Goal: Information Seeking & Learning: Check status

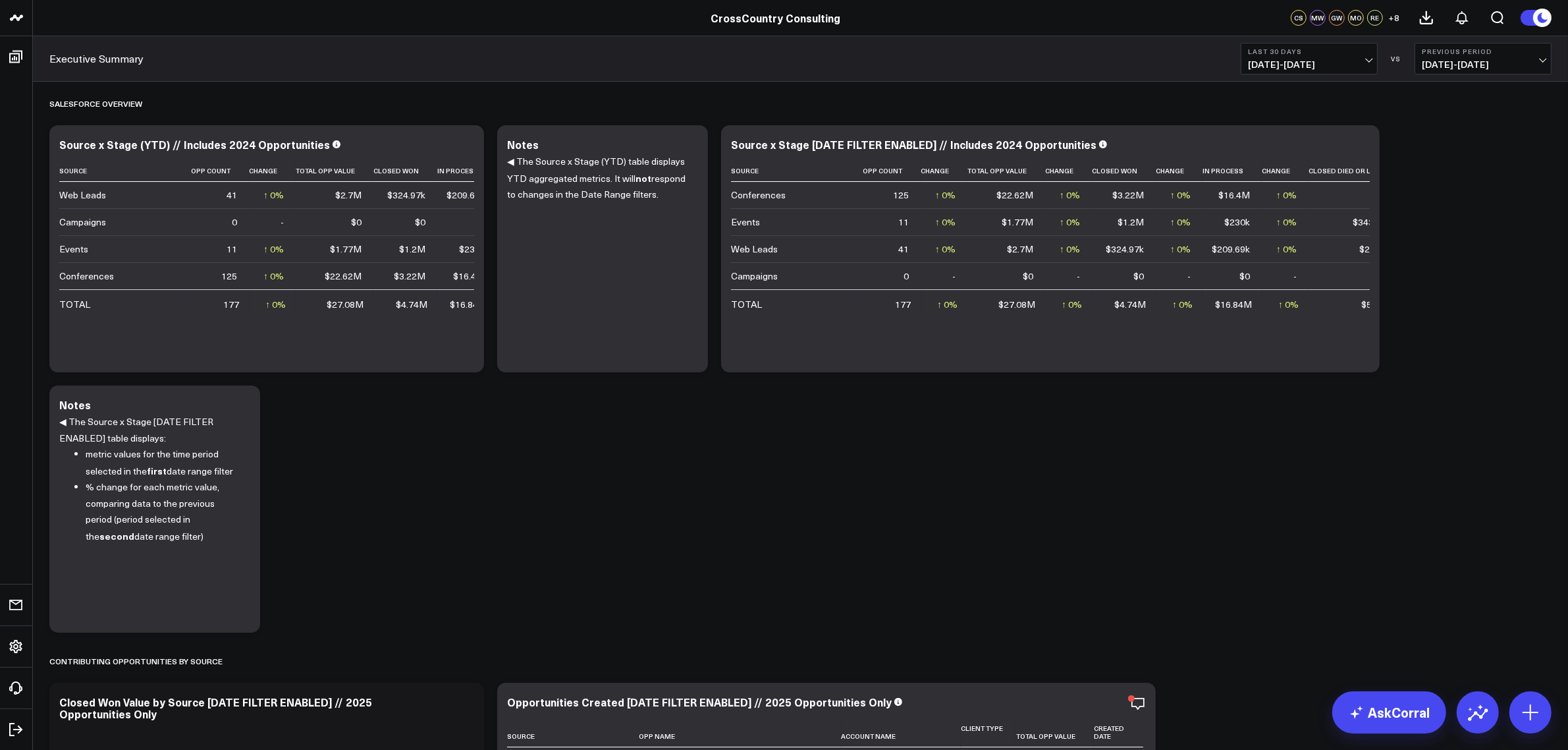
click at [1542, 10] on circle at bounding box center [1543, 17] width 19 height 19
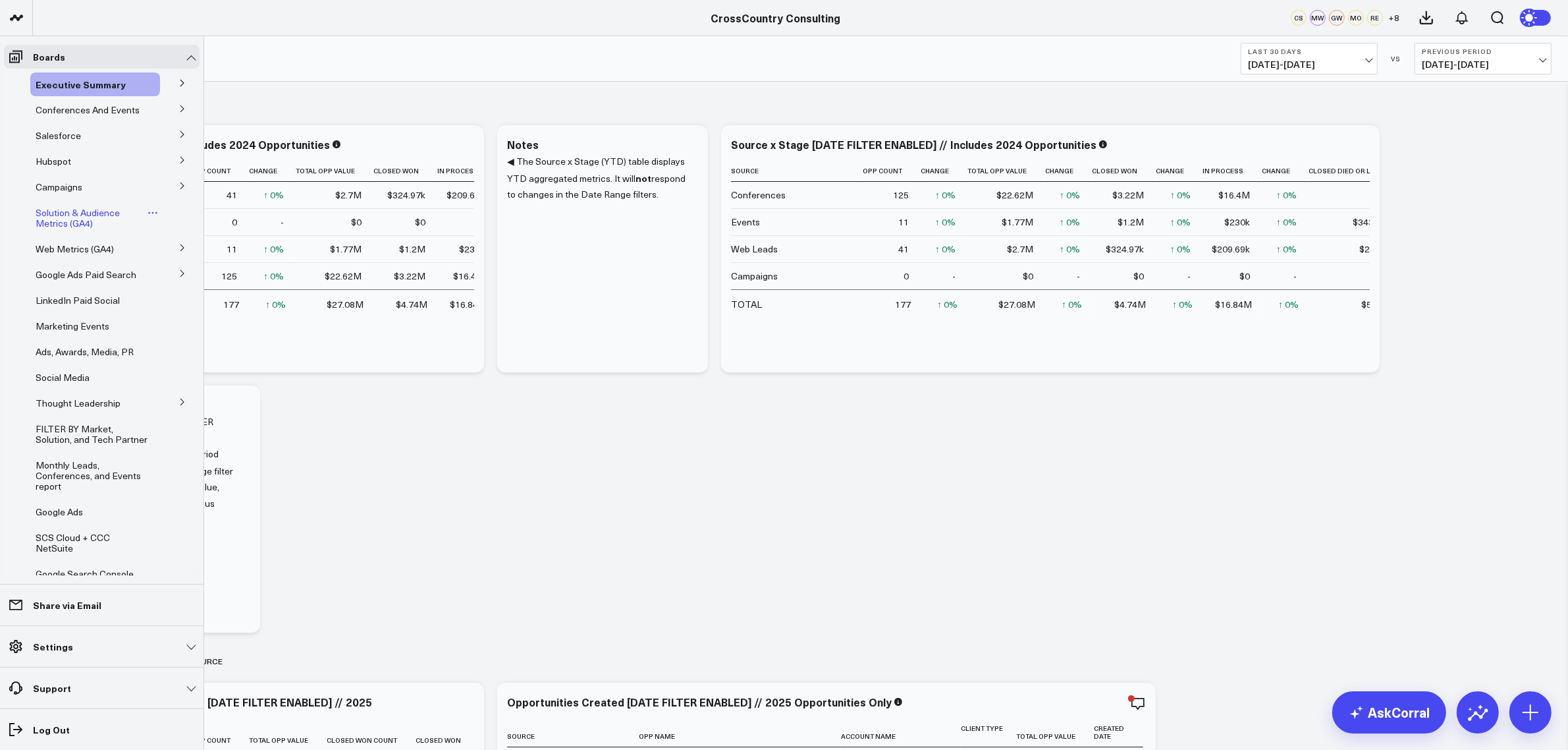
click at [60, 222] on span "Solution & Audience Metrics (GA4)" at bounding box center [78, 218] width 84 height 23
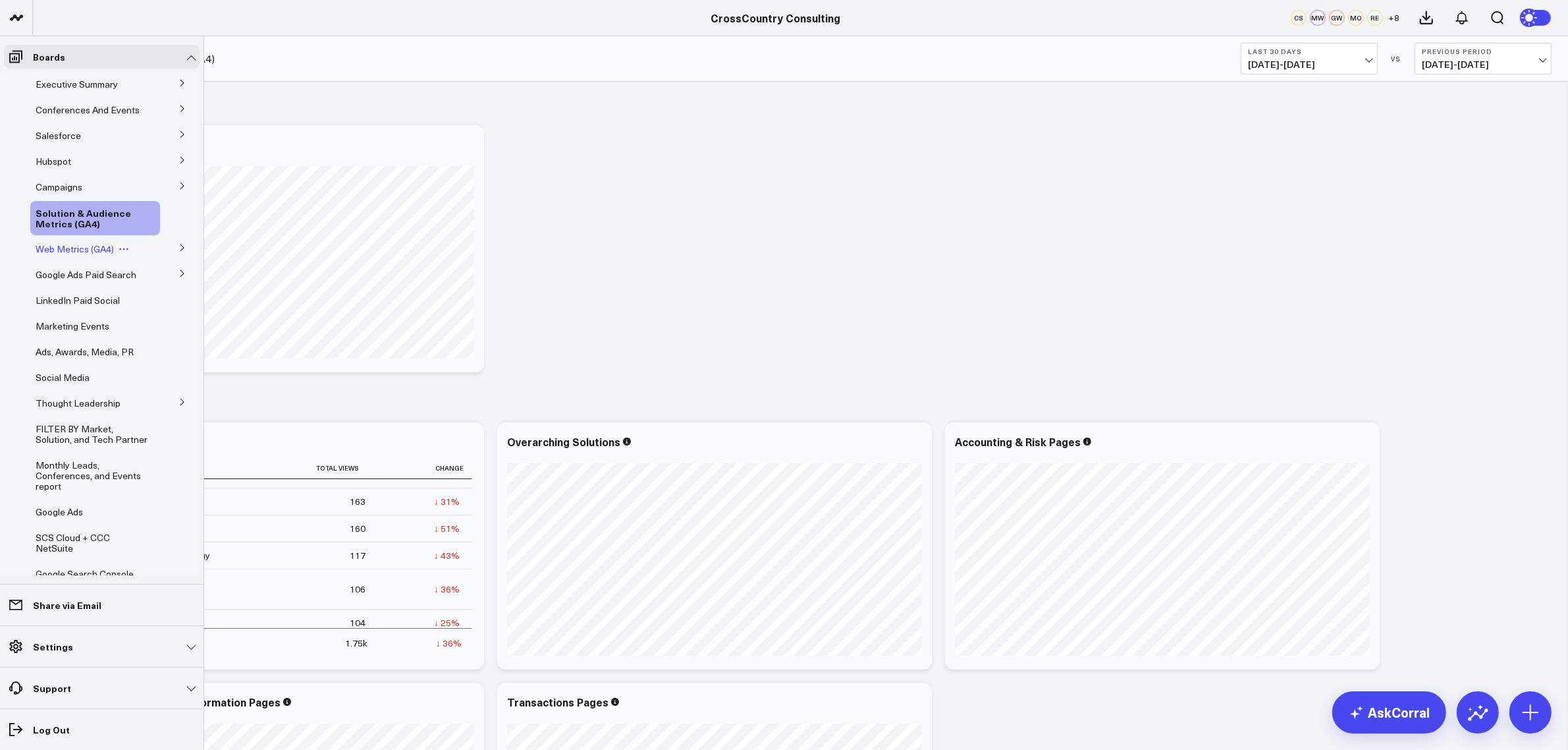
click at [66, 255] on span "Web Metrics (GA4)" at bounding box center [75, 248] width 78 height 12
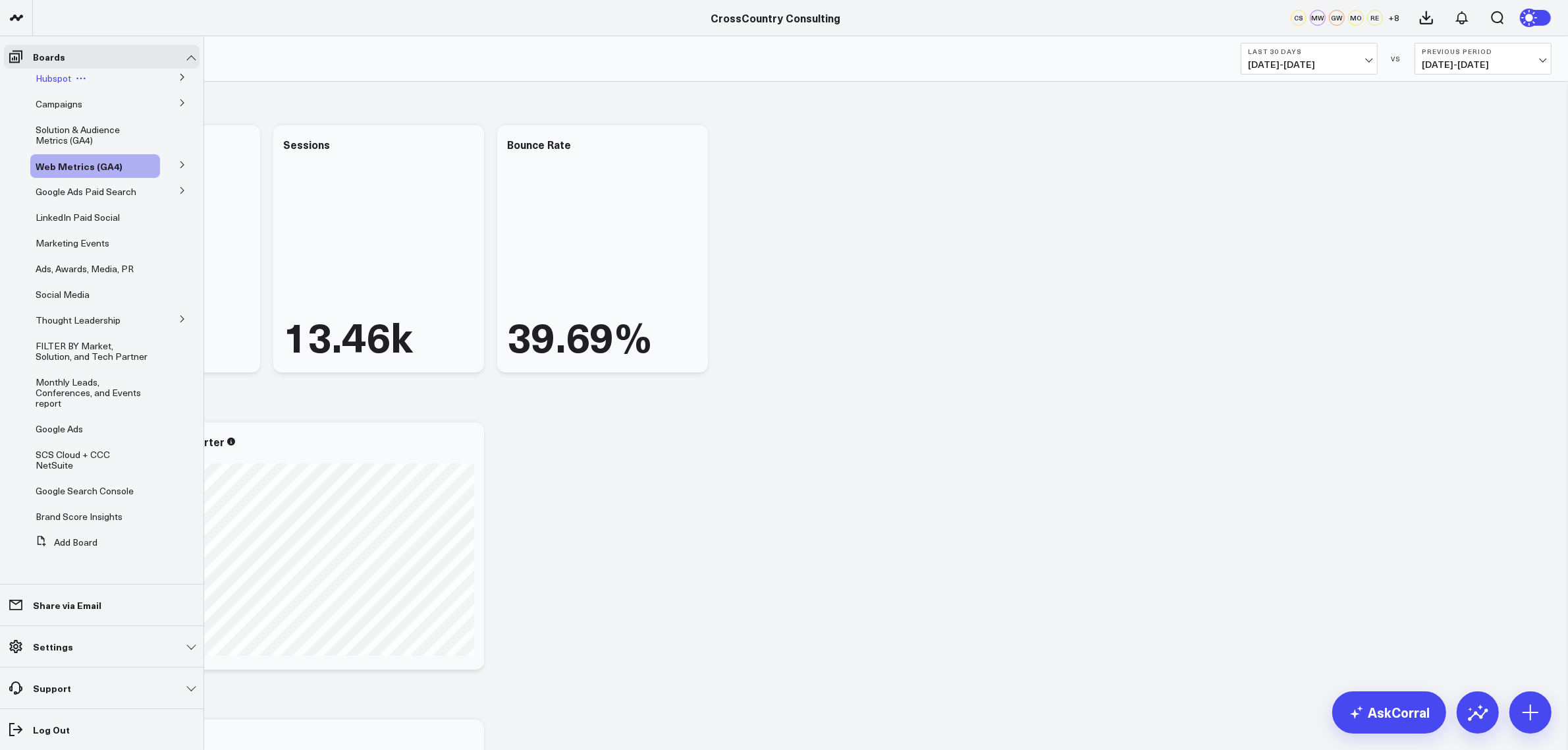
scroll to position [103, 0]
click at [69, 191] on link "Google Ads Paid Search" at bounding box center [86, 191] width 101 height 11
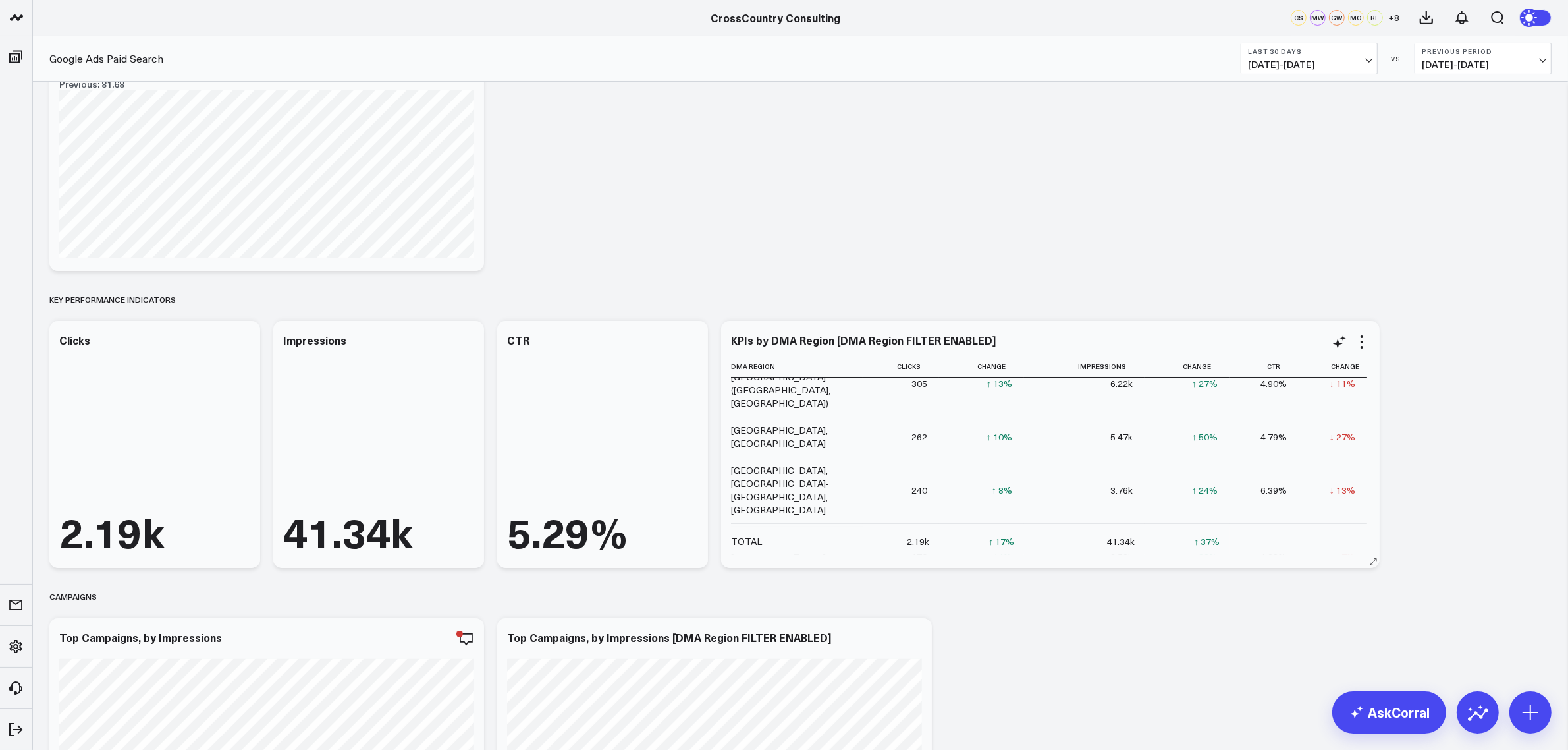
scroll to position [68, 0]
click at [781, 530] on div "[GEOGRAPHIC_DATA]-[GEOGRAPHIC_DATA]-[GEOGRAPHIC_DATA], [GEOGRAPHIC_DATA]" at bounding box center [791, 556] width 120 height 52
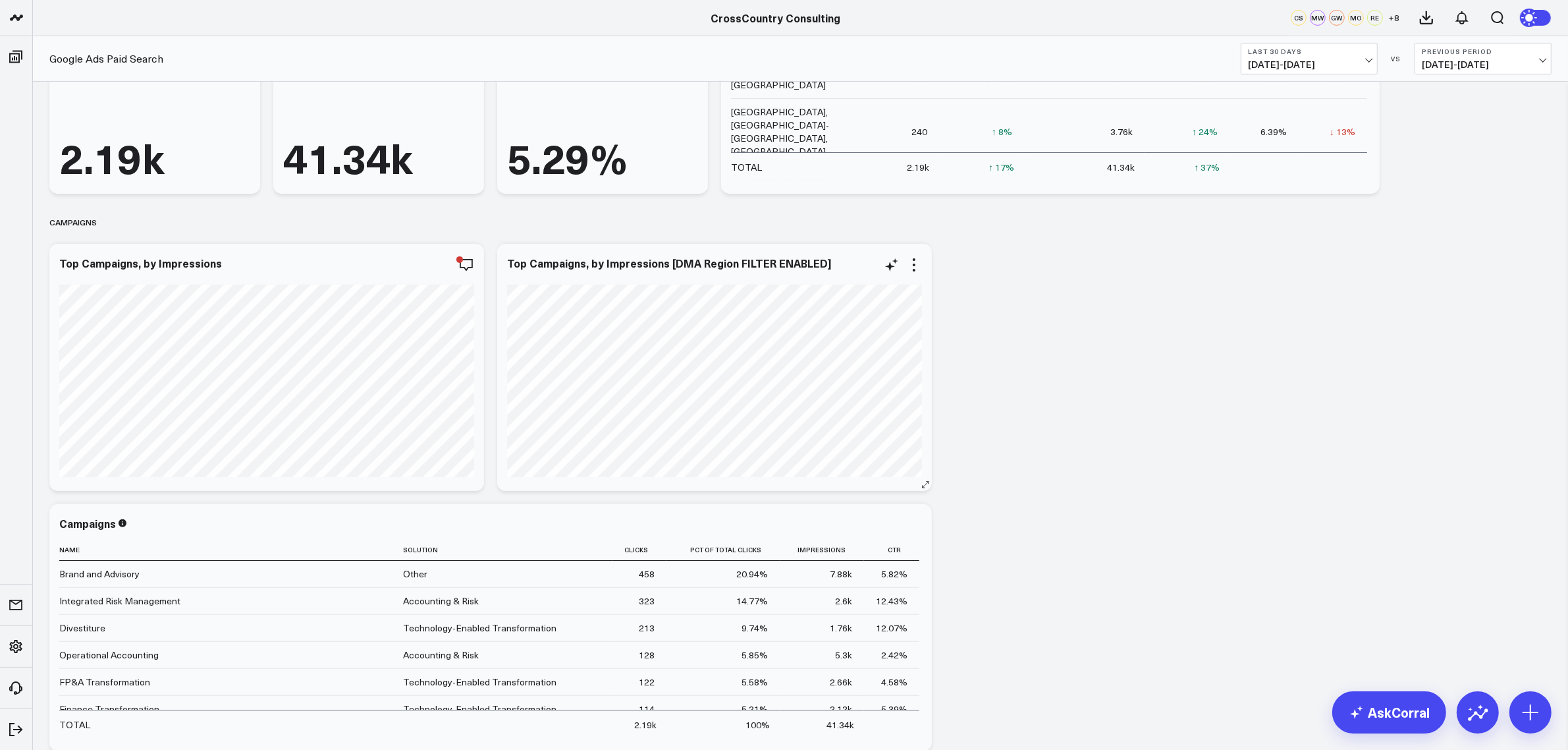
scroll to position [0, 0]
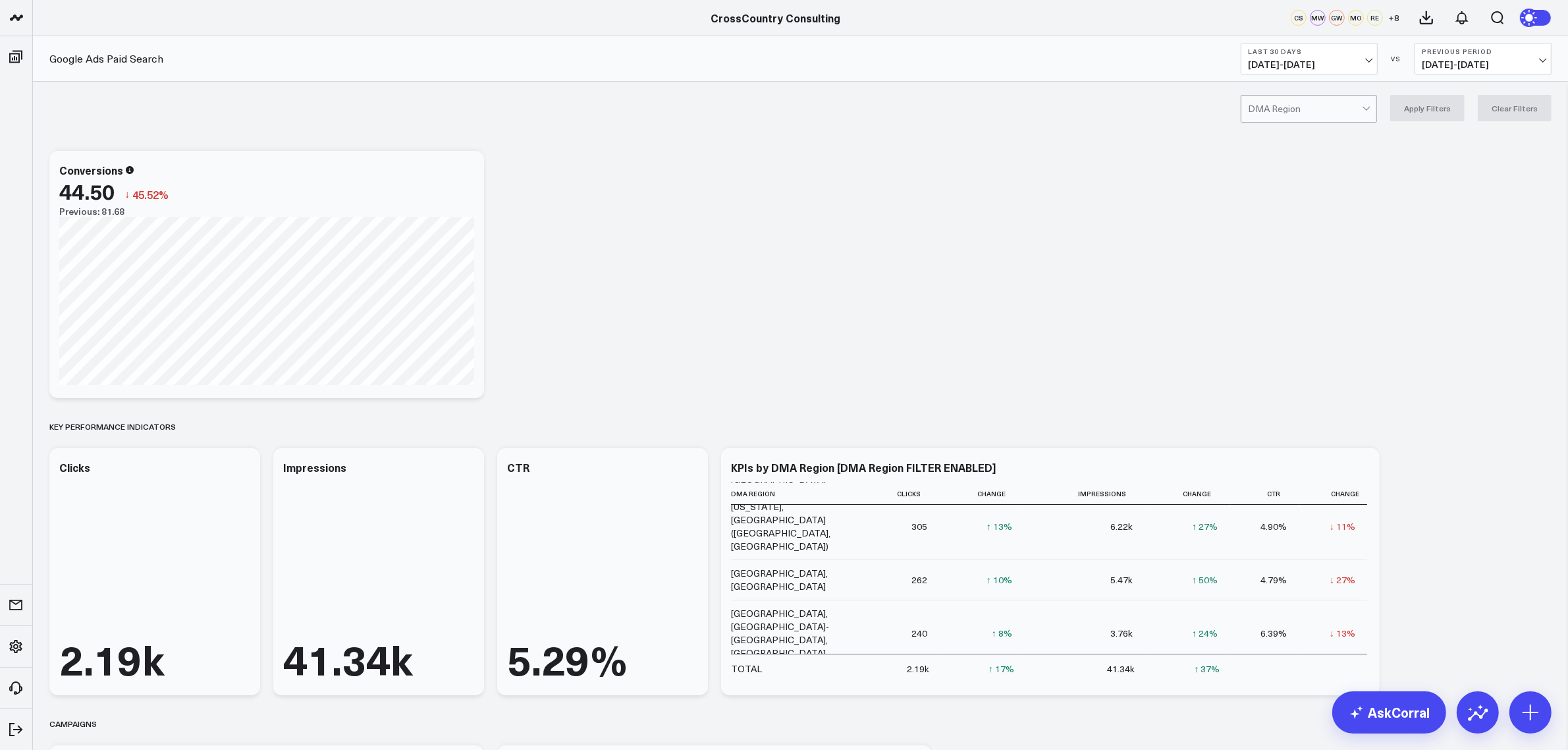
click at [1301, 107] on div at bounding box center [1305, 109] width 114 height 26
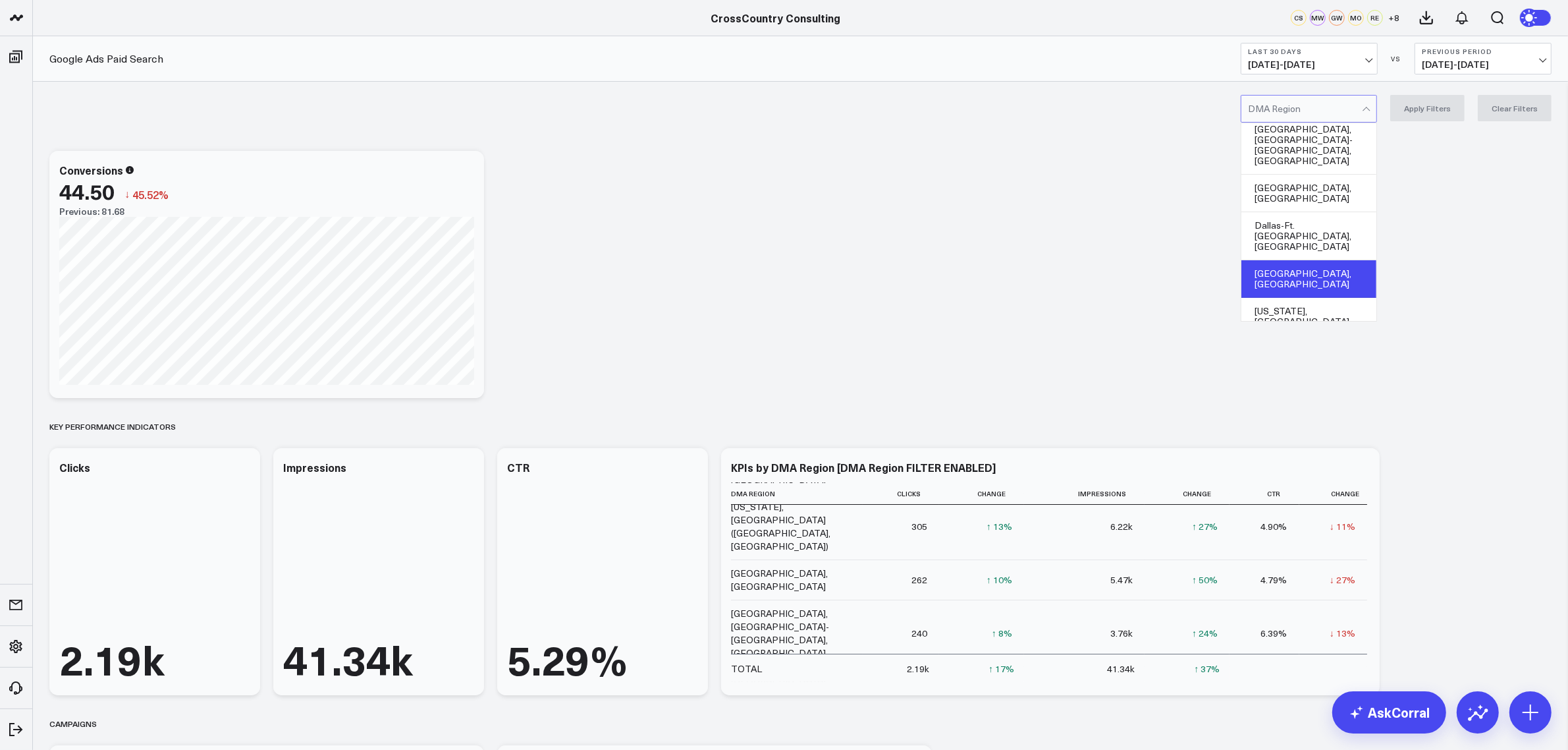
scroll to position [47, 0]
click at [1301, 334] on div "[GEOGRAPHIC_DATA]-[GEOGRAPHIC_DATA]-[GEOGRAPHIC_DATA], [GEOGRAPHIC_DATA]" at bounding box center [1309, 363] width 135 height 59
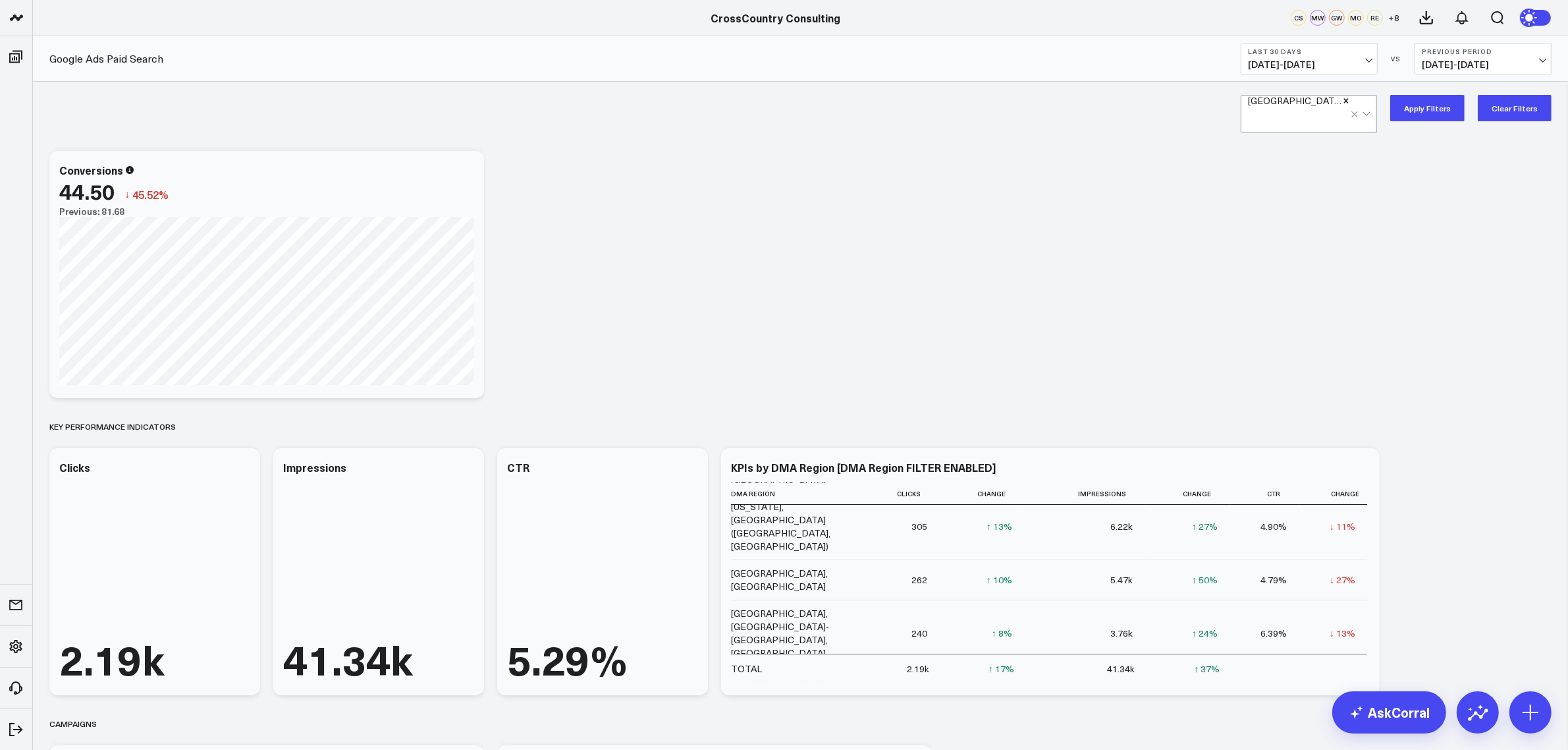
click at [1294, 61] on span "[DATE] - [DATE]" at bounding box center [1310, 65] width 123 height 11
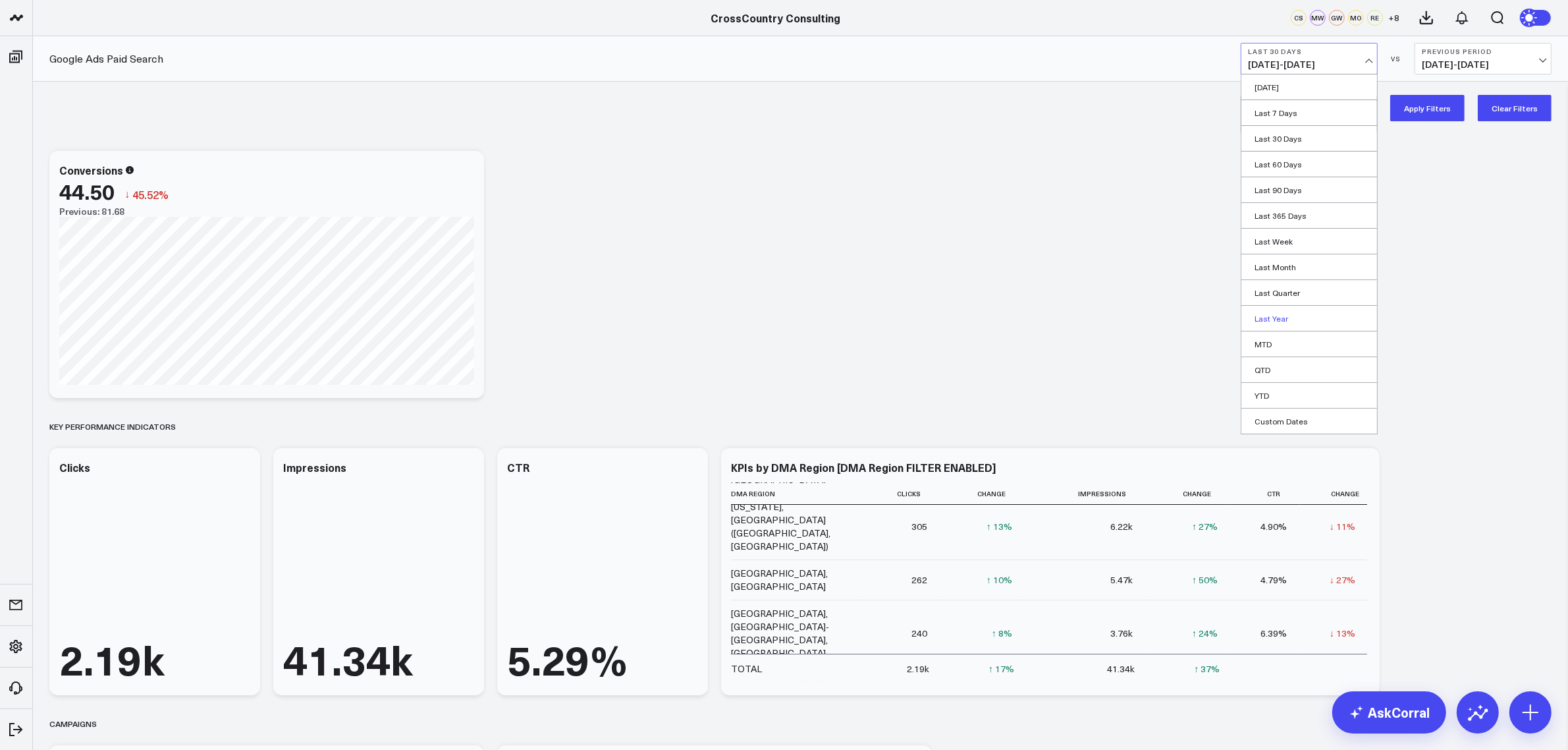
click at [1288, 327] on link "Last Year" at bounding box center [1310, 318] width 136 height 25
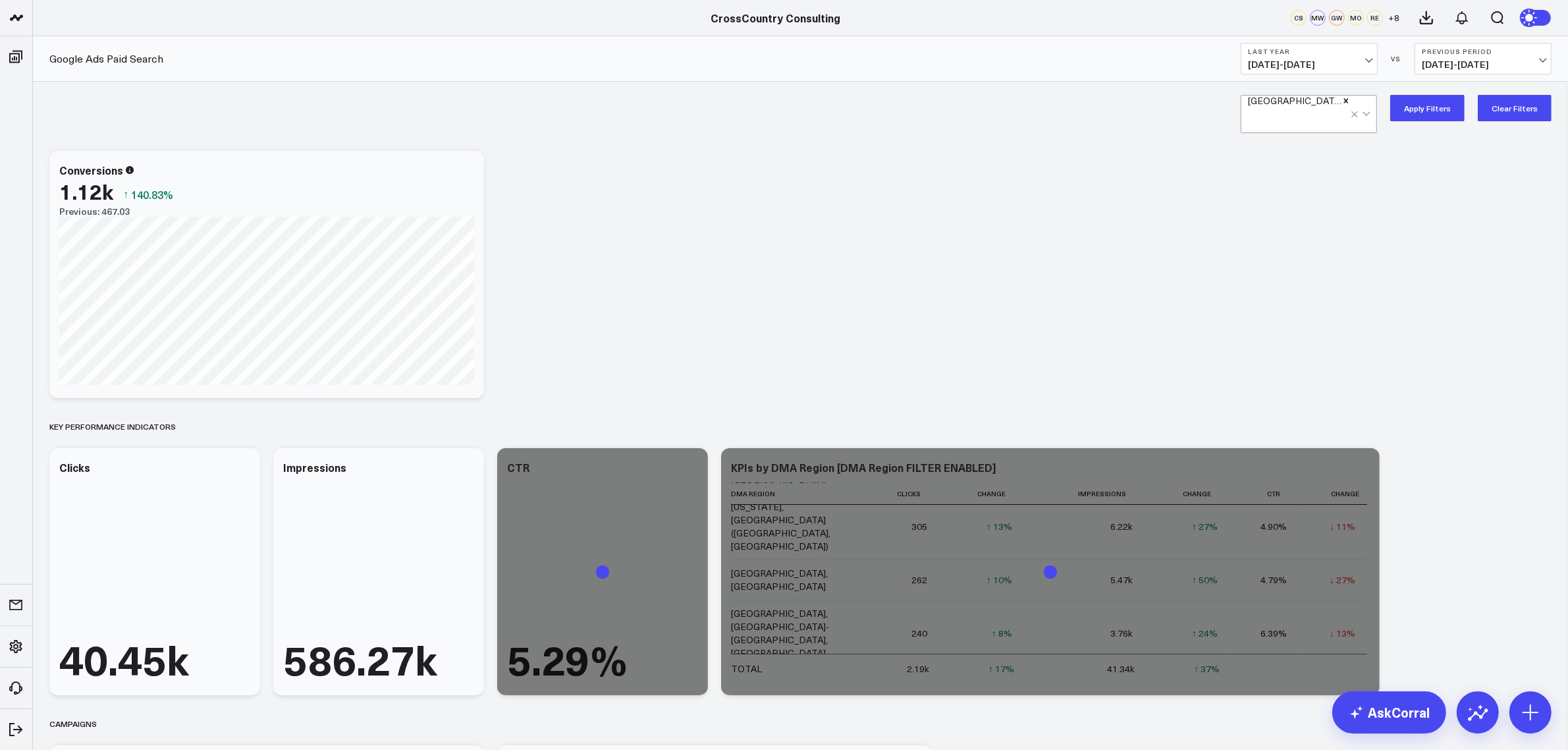
click at [1463, 56] on button "Previous Period [DATE] - [DATE]" at bounding box center [1484, 58] width 137 height 32
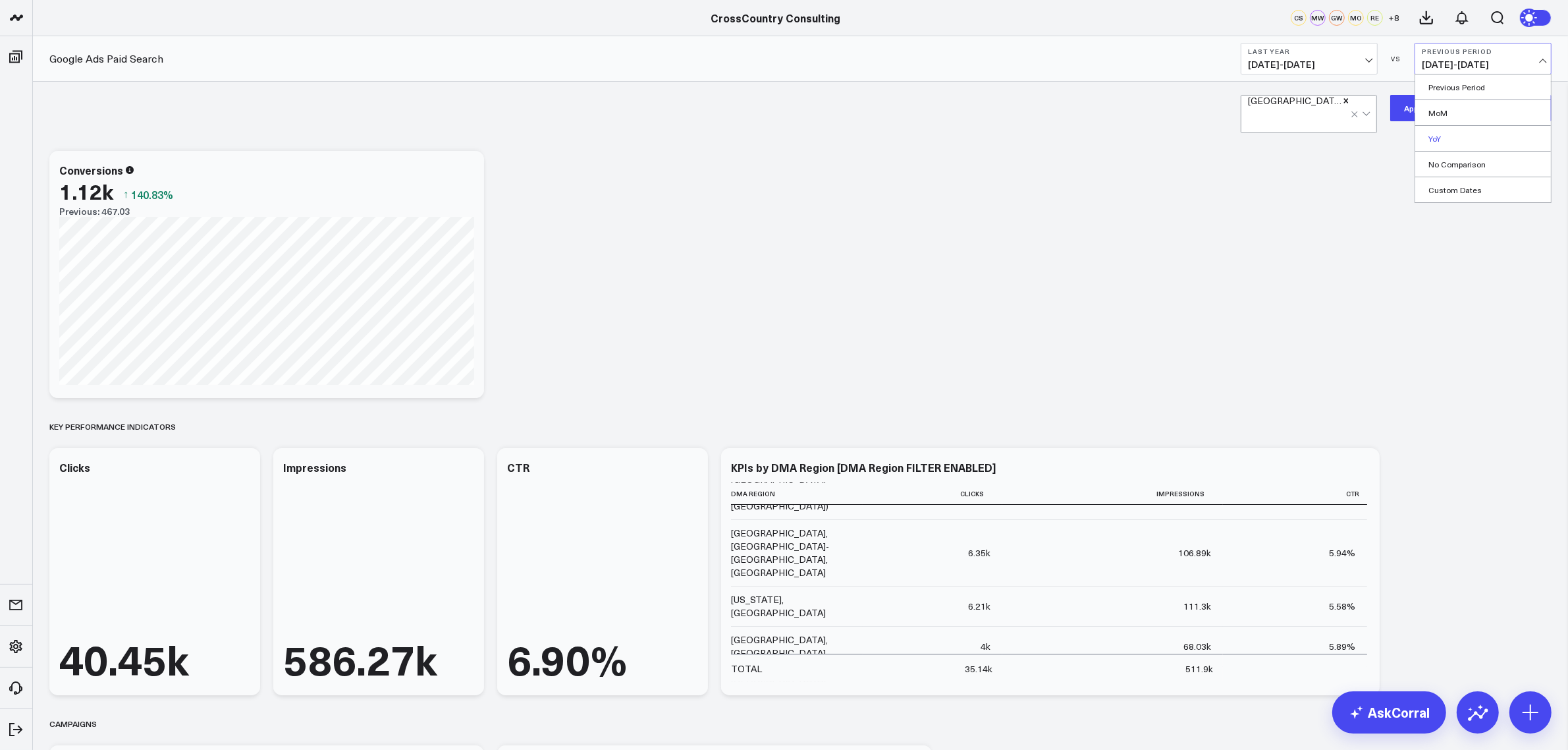
click at [1449, 133] on link "YoY" at bounding box center [1483, 138] width 136 height 25
click at [1447, 52] on b "YoY" at bounding box center [1483, 52] width 123 height 8
click at [1440, 88] on link "Previous Period" at bounding box center [1483, 87] width 136 height 25
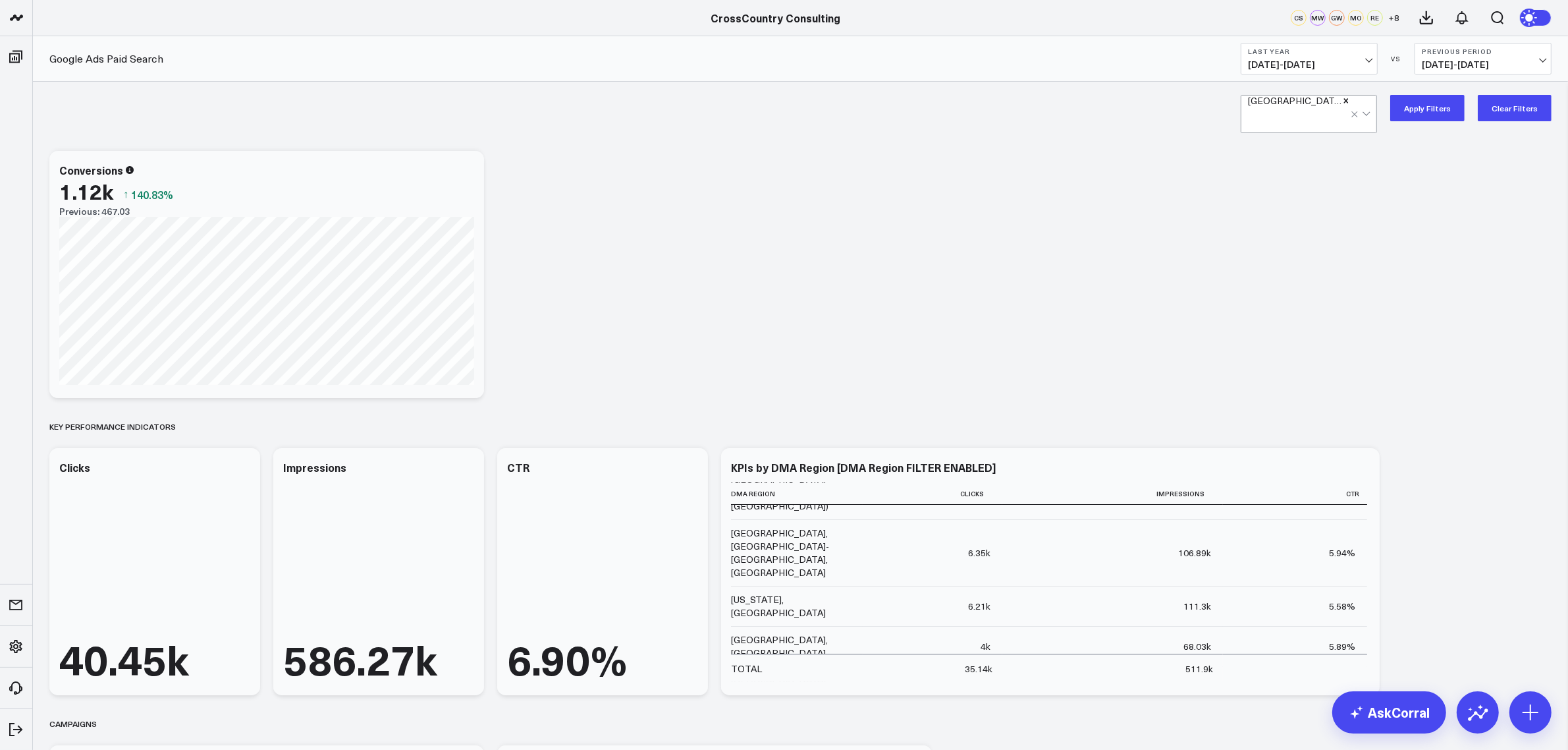
click at [1335, 65] on span "[DATE] - [DATE]" at bounding box center [1310, 65] width 123 height 11
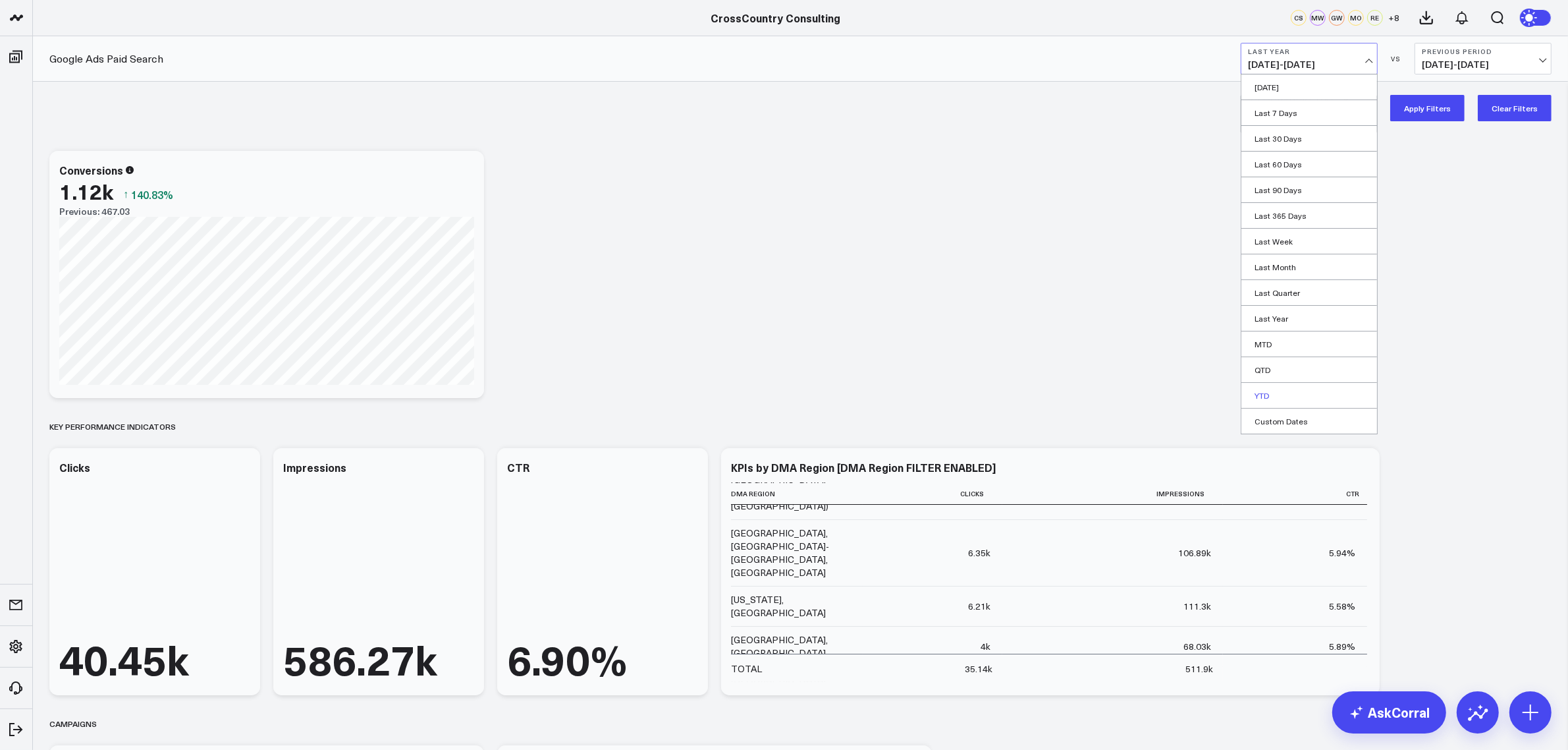
click at [1258, 391] on link "YTD" at bounding box center [1310, 395] width 136 height 25
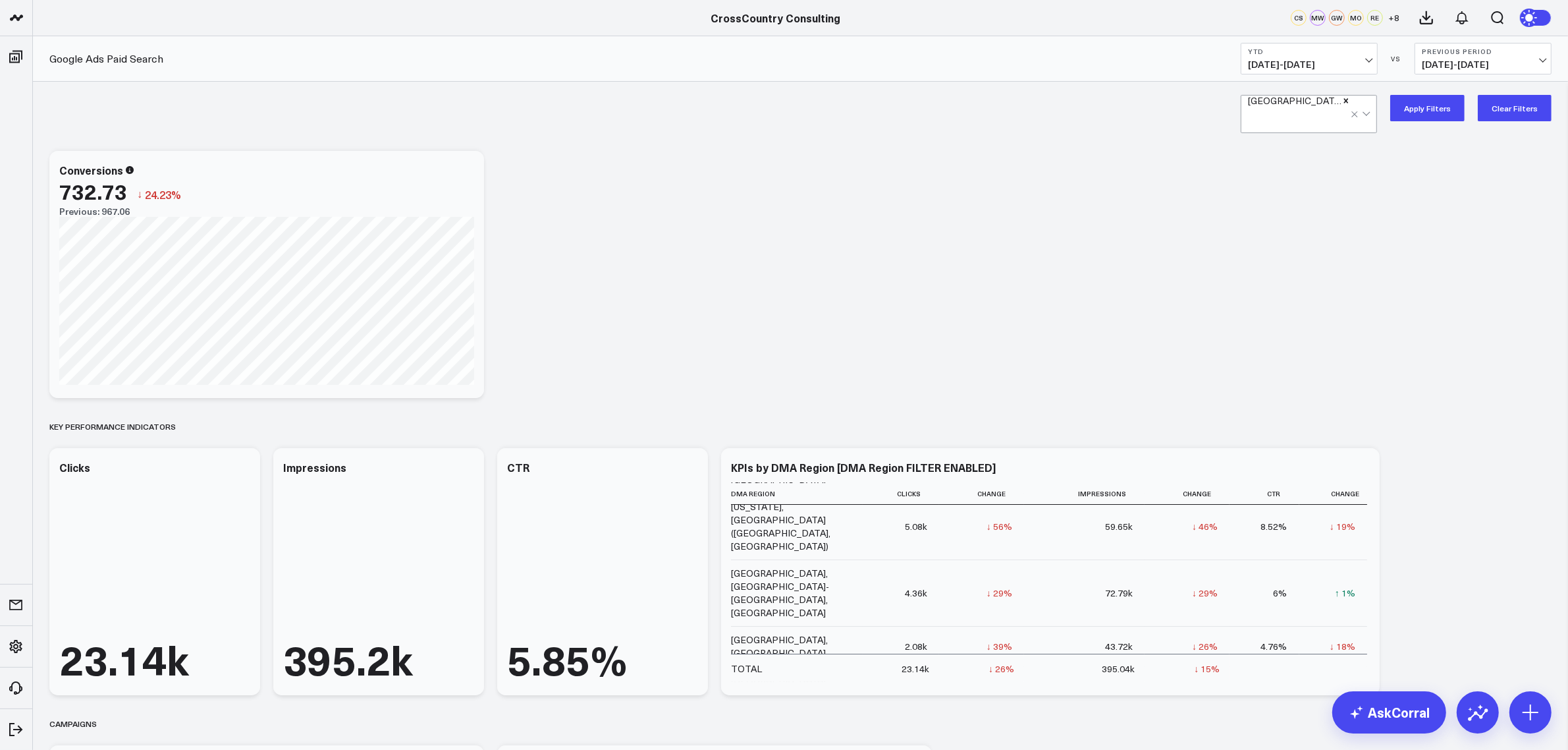
click at [1460, 56] on button "Previous Period [DATE] - [DATE]" at bounding box center [1484, 58] width 137 height 32
click at [1467, 137] on link "YoY" at bounding box center [1483, 138] width 136 height 25
click at [1440, 117] on button "Apply Filters" at bounding box center [1427, 108] width 74 height 26
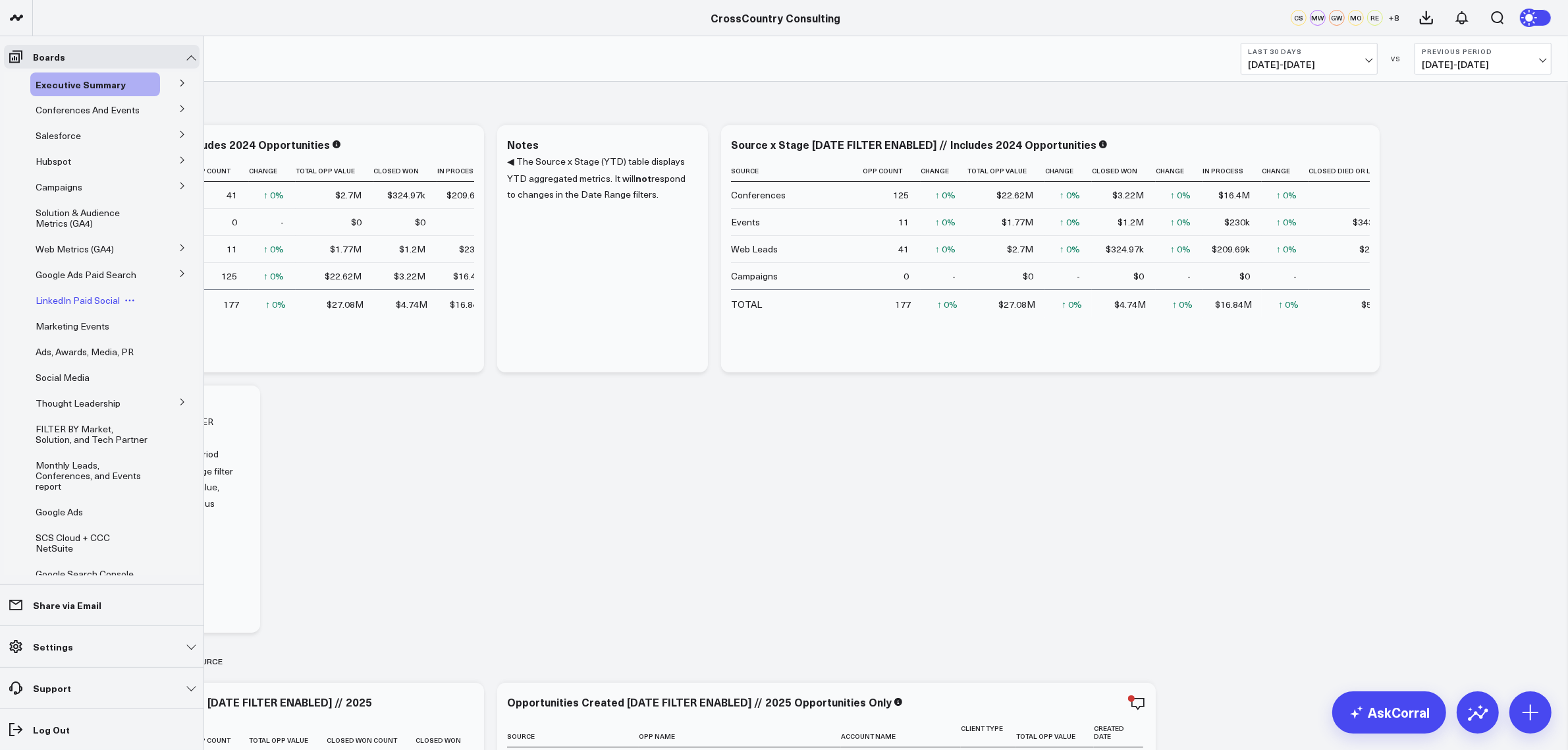
click at [56, 307] on span "LinkedIn Paid Social" at bounding box center [78, 299] width 84 height 12
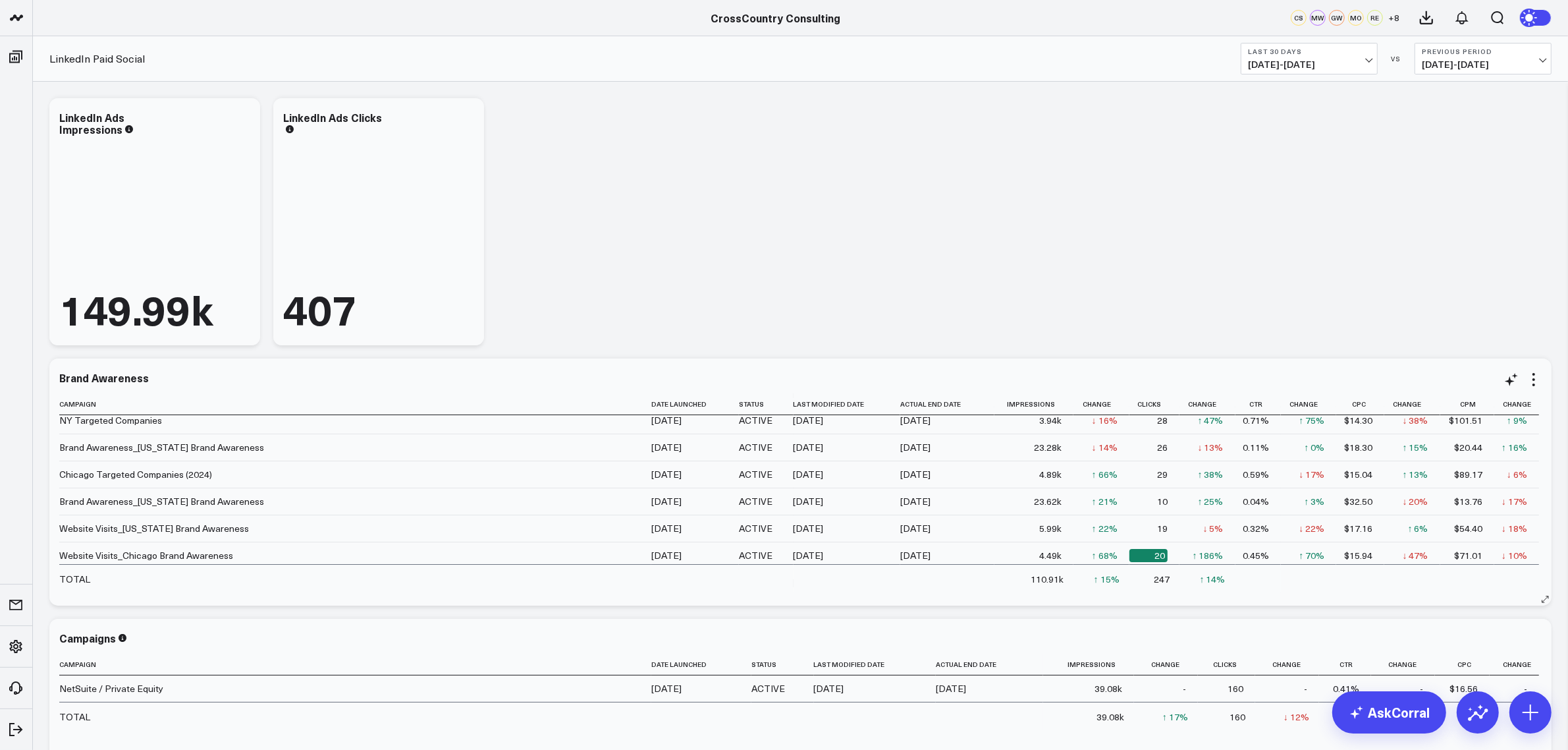
scroll to position [90, 0]
click at [1301, 60] on span "[DATE] - [DATE]" at bounding box center [1310, 65] width 123 height 11
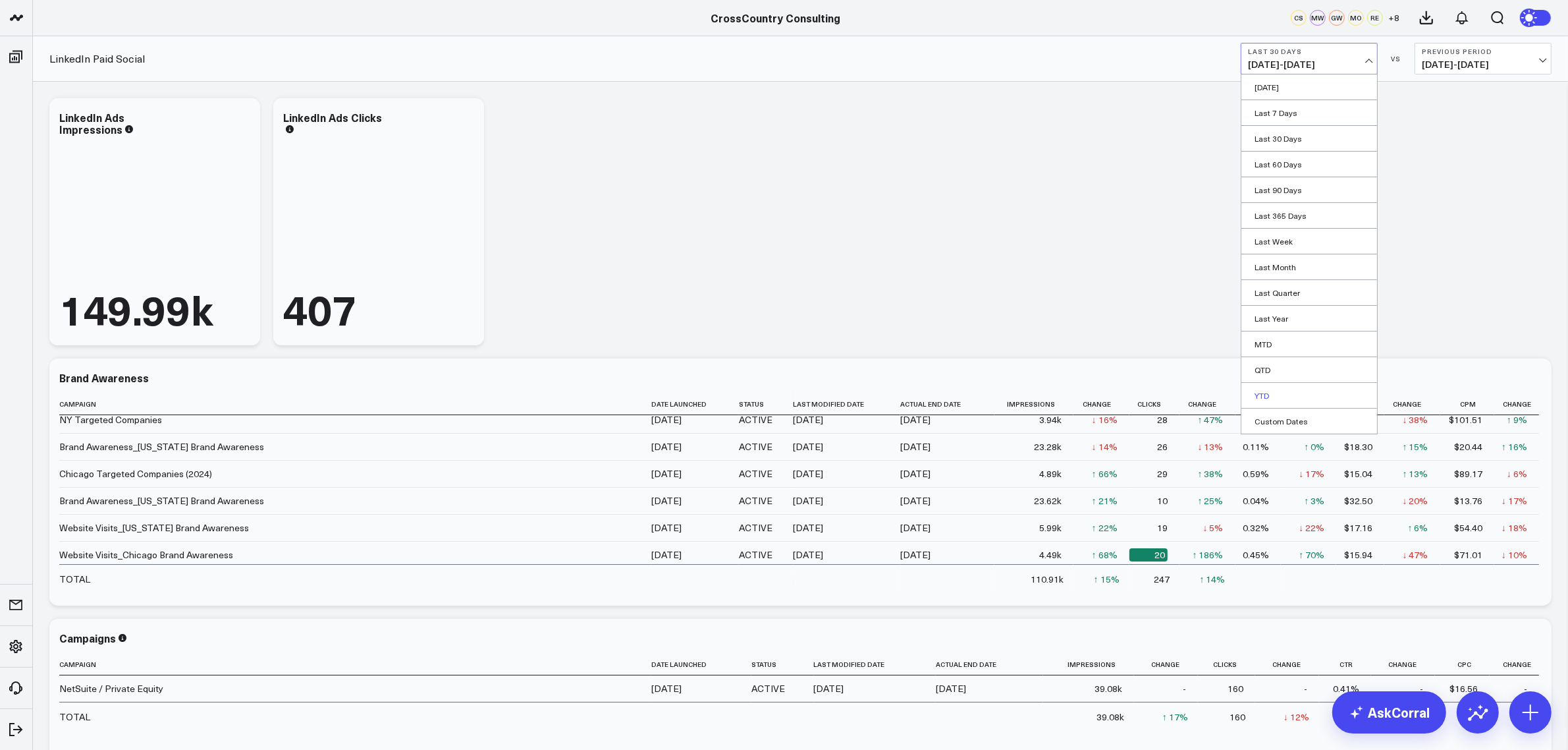
click at [1271, 395] on link "YTD" at bounding box center [1310, 395] width 136 height 25
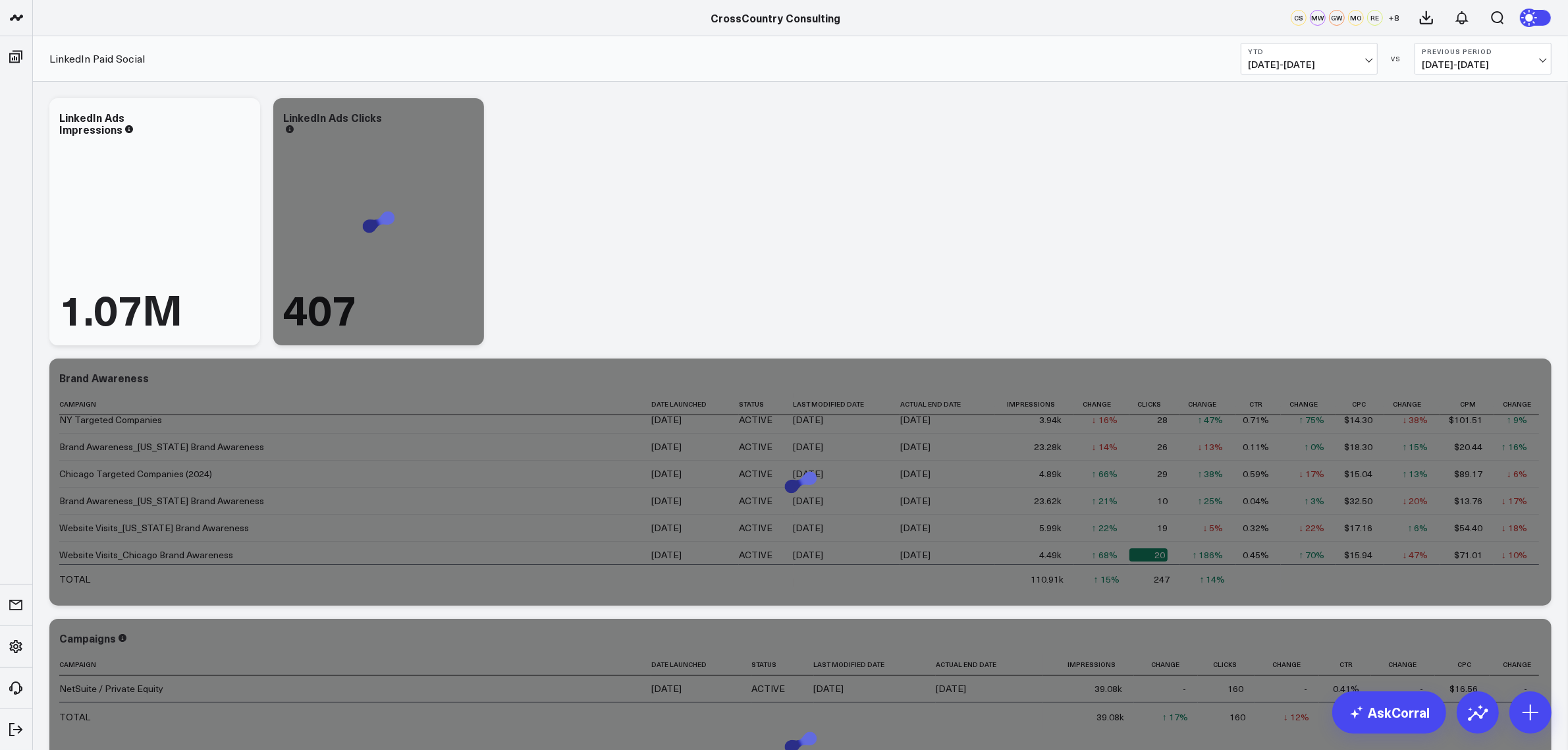
click at [1476, 61] on span "04/18/24 - 12/31/24" at bounding box center [1483, 65] width 123 height 11
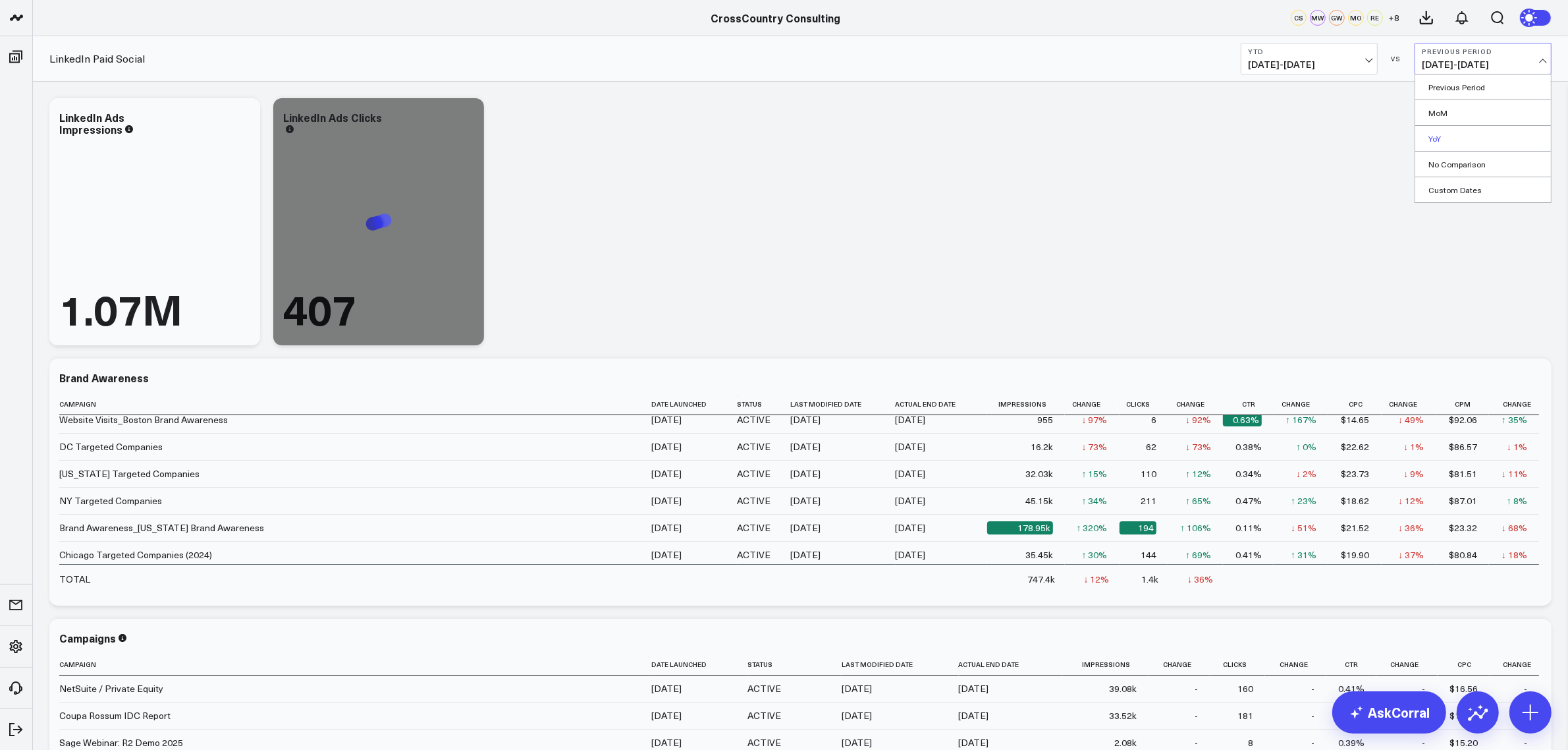
click at [1470, 130] on link "YoY" at bounding box center [1483, 138] width 136 height 25
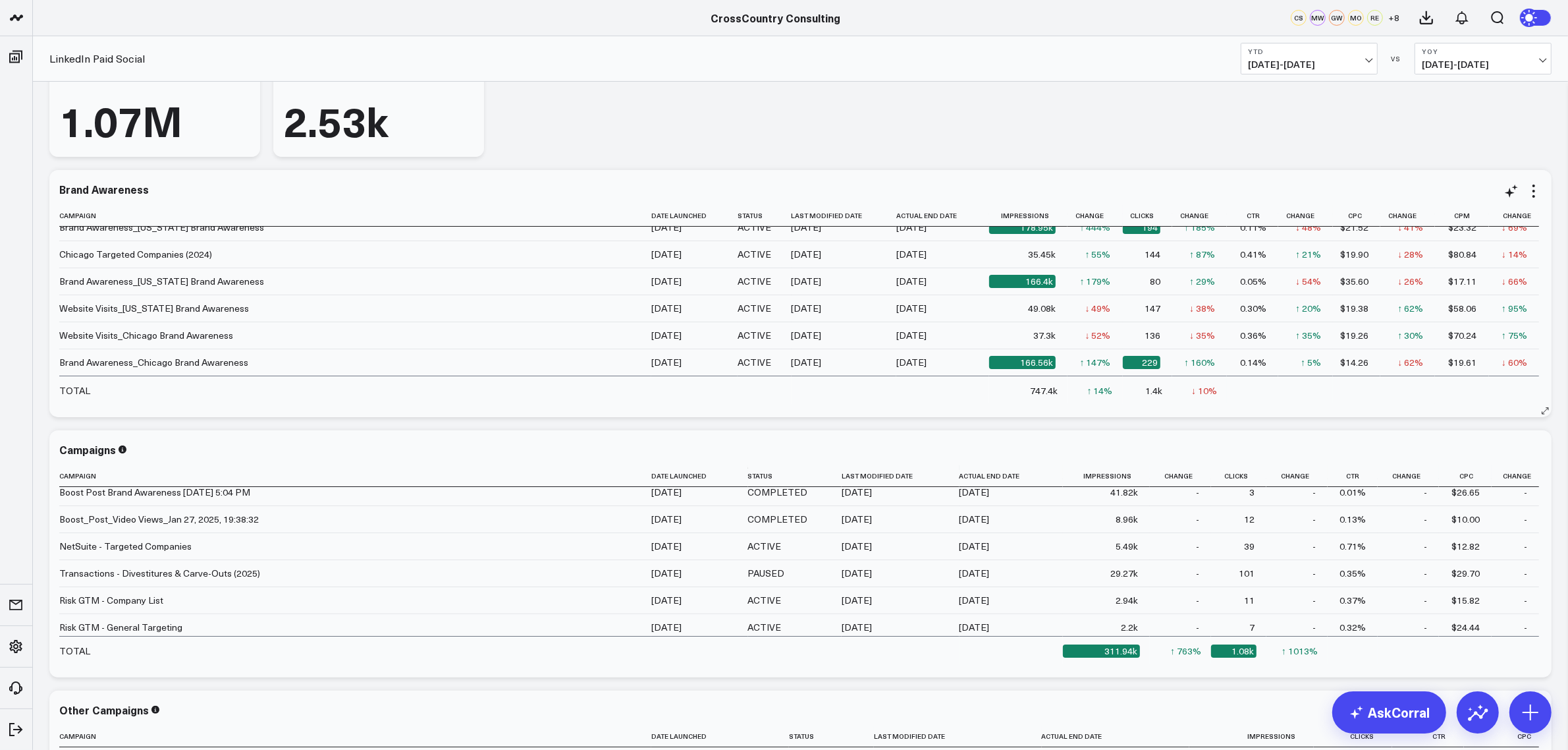
scroll to position [231, 0]
